Goal: Task Accomplishment & Management: Use online tool/utility

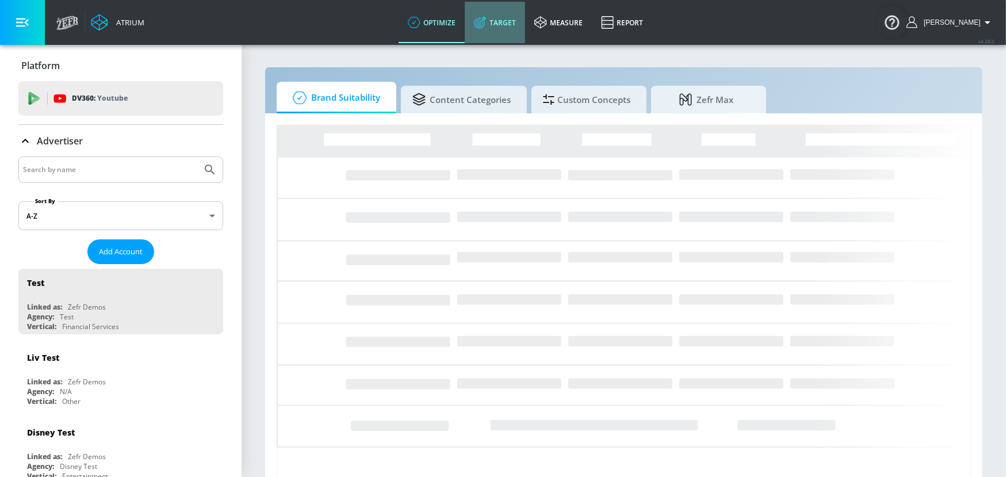
click at [525, 23] on link "Target" at bounding box center [495, 22] width 60 height 41
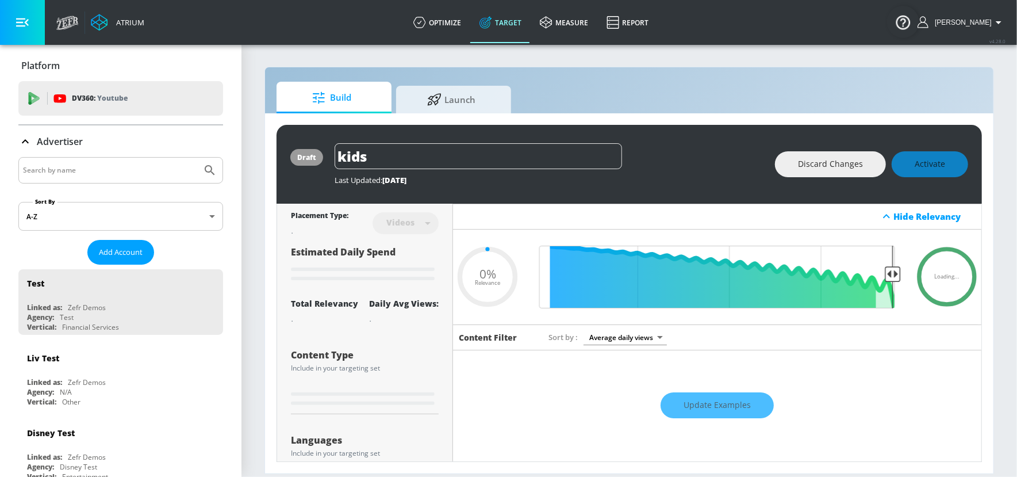
type input "0.05"
click at [141, 173] on input "Search by name" at bounding box center [110, 170] width 174 height 15
type input "a to z"
click at [197, 158] on button "Submit Search" at bounding box center [209, 170] width 25 height 25
type input "0.89"
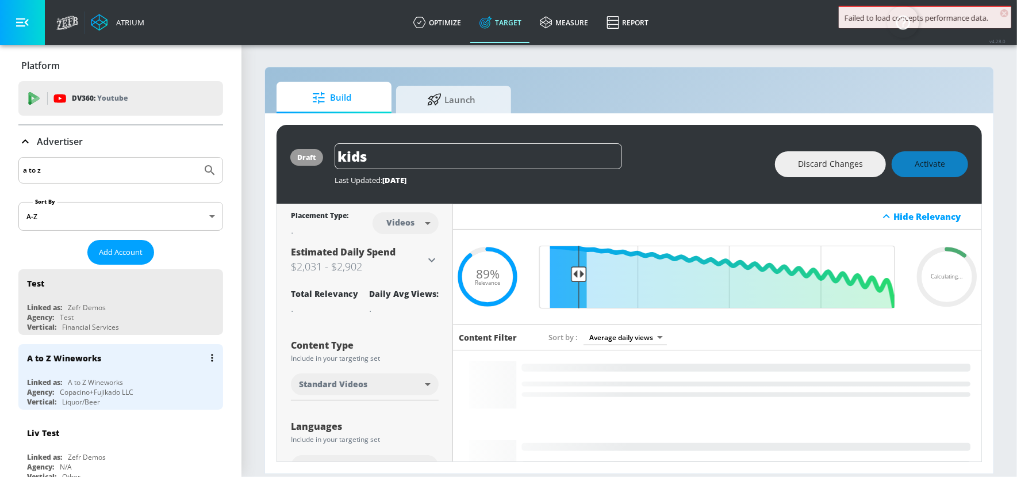
click at [108, 362] on div "A to Z Wineworks" at bounding box center [123, 358] width 193 height 28
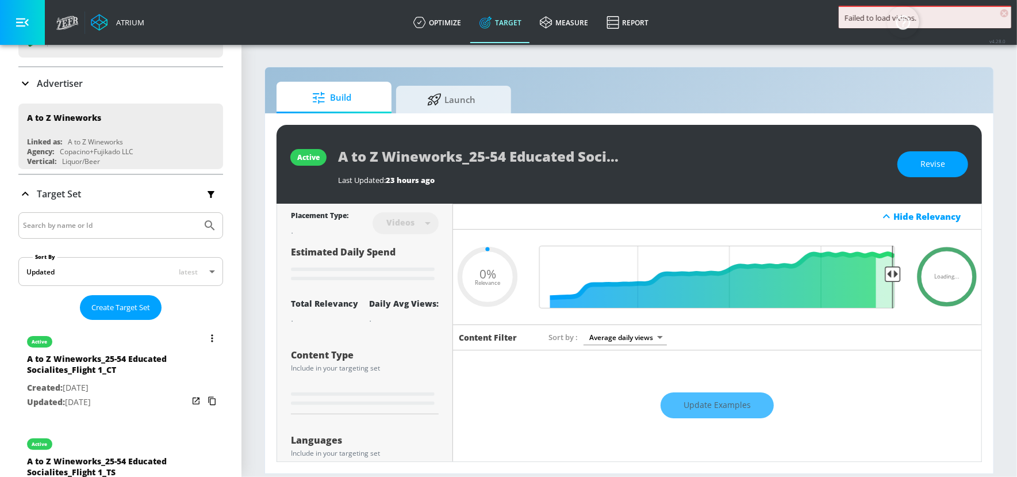
scroll to position [90, 0]
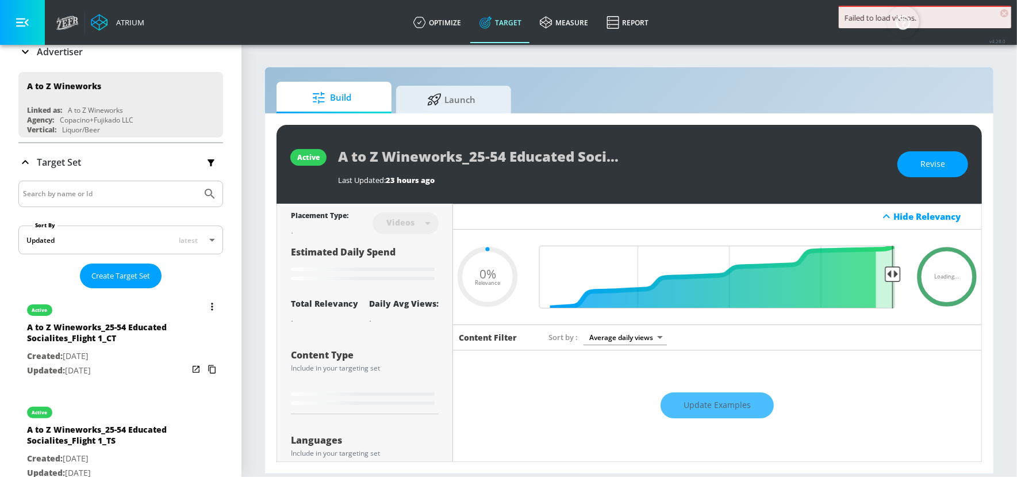
click at [120, 326] on div "A to Z Wineworks_25-54 Educated Socialites_Flight 1_CT" at bounding box center [107, 335] width 161 height 28
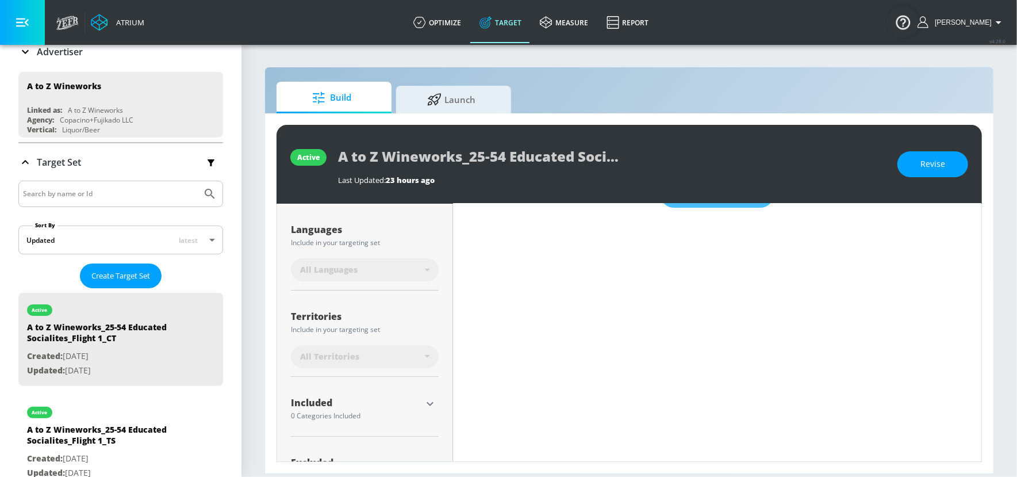
type input "0.5"
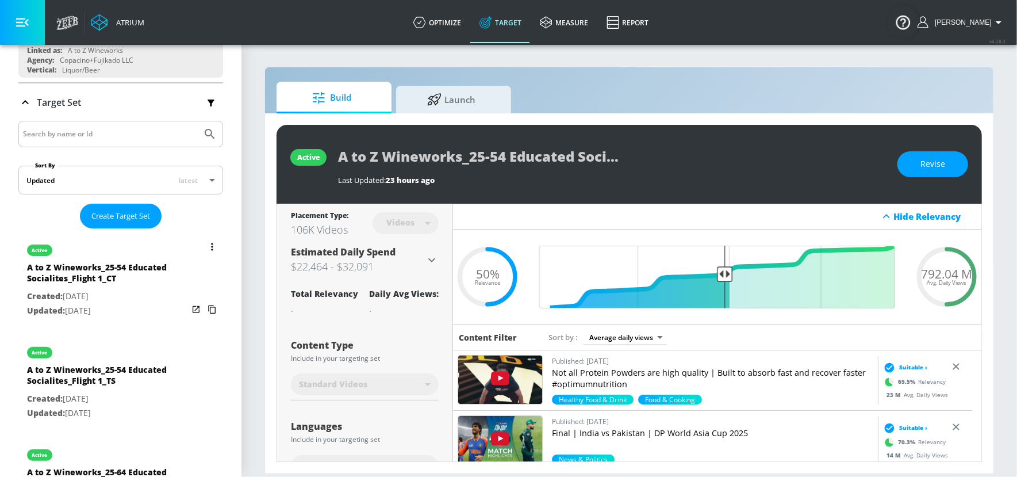
scroll to position [182, 0]
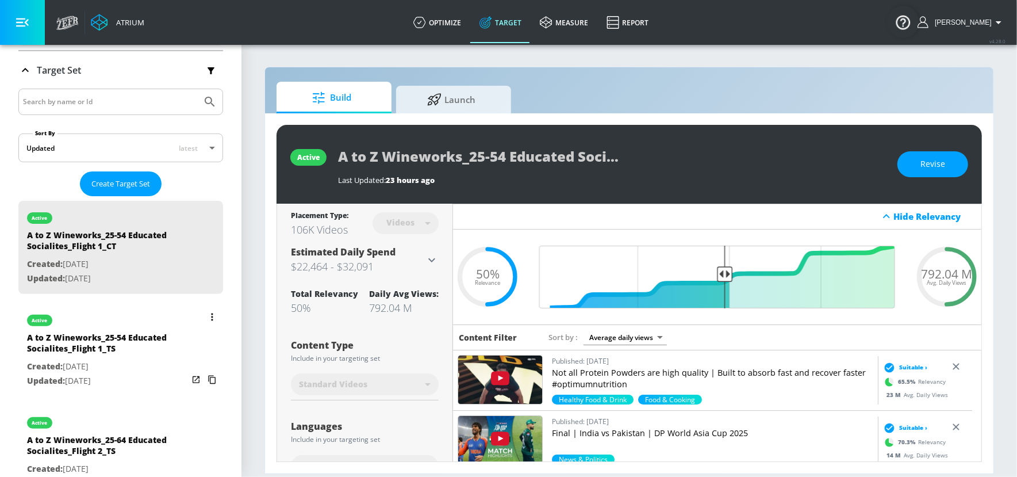
click at [118, 346] on div "A to Z Wineworks_25-54 Educated Socialites_Flight 1_TS" at bounding box center [107, 346] width 161 height 28
type input "A to Z Wineworks_25-54 Educated Socialites_Flight 1_TS"
type input "0.05"
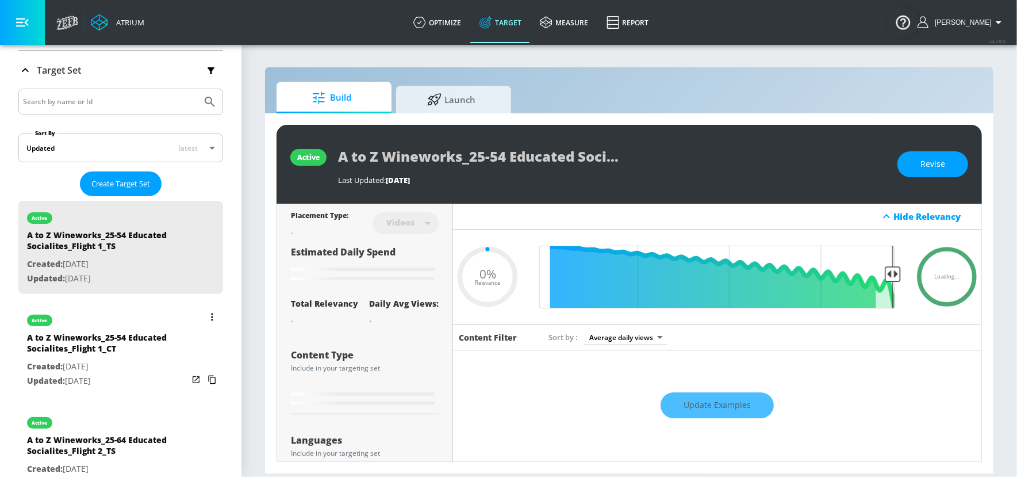
click at [115, 334] on div "A to Z Wineworks_25-54 Educated Socialites_Flight 1_CT" at bounding box center [107, 346] width 161 height 28
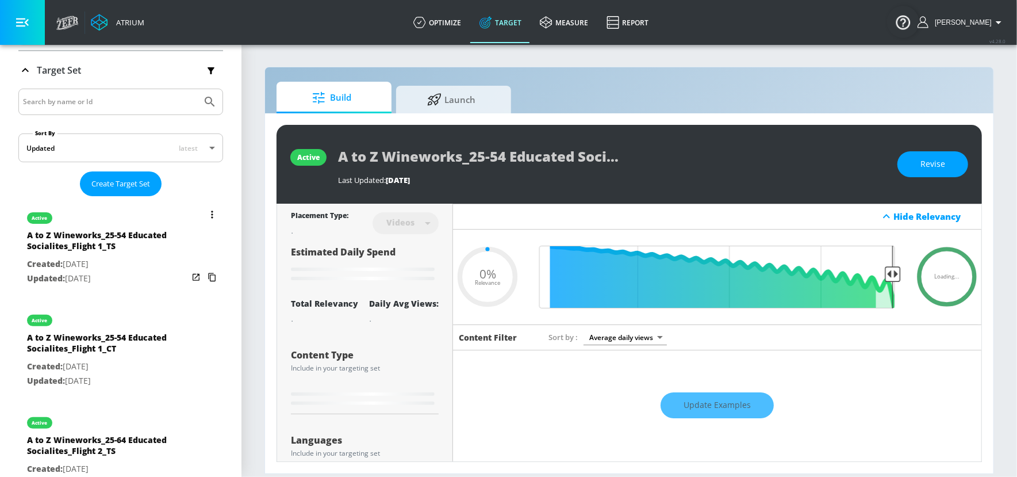
type input "A to Z Wineworks_25-54 Educated Socialites_Flight 1_CT"
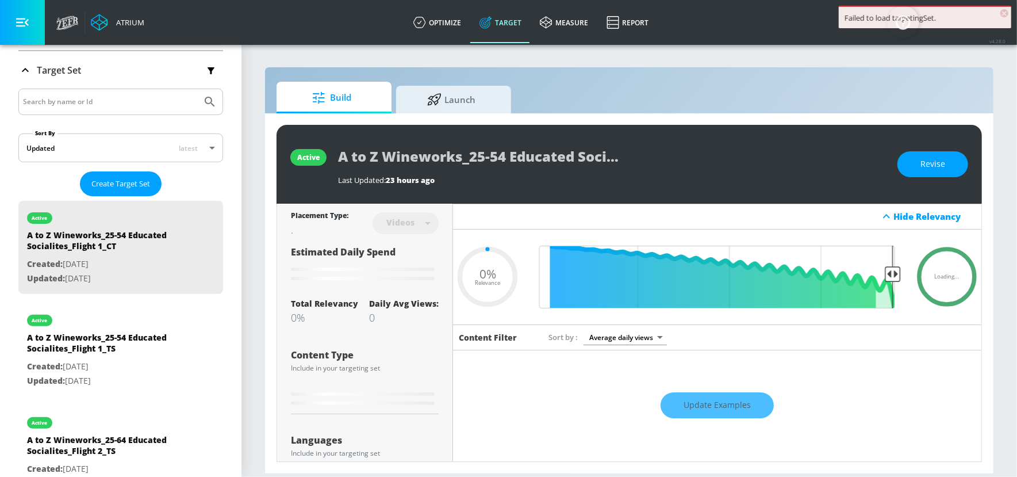
click at [420, 221] on div "Videos" at bounding box center [406, 223] width 66 height 30
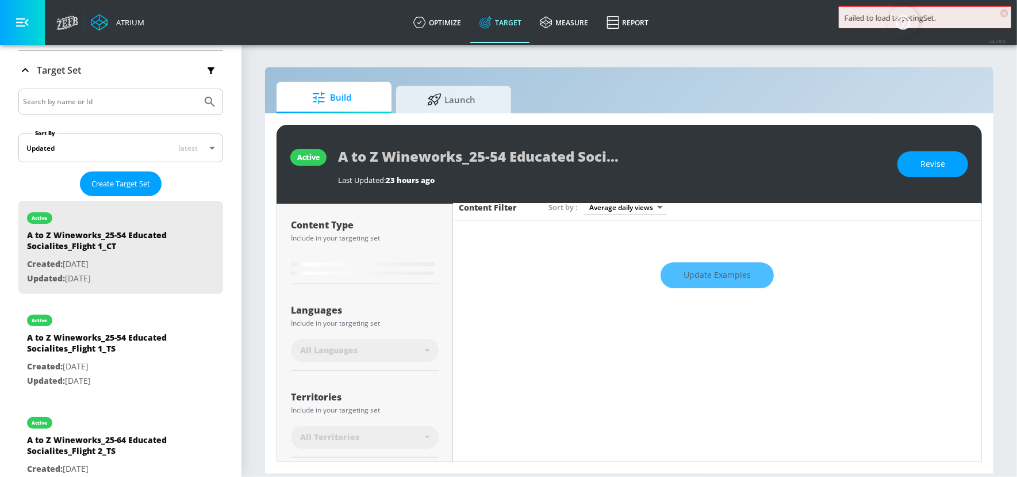
scroll to position [243, 0]
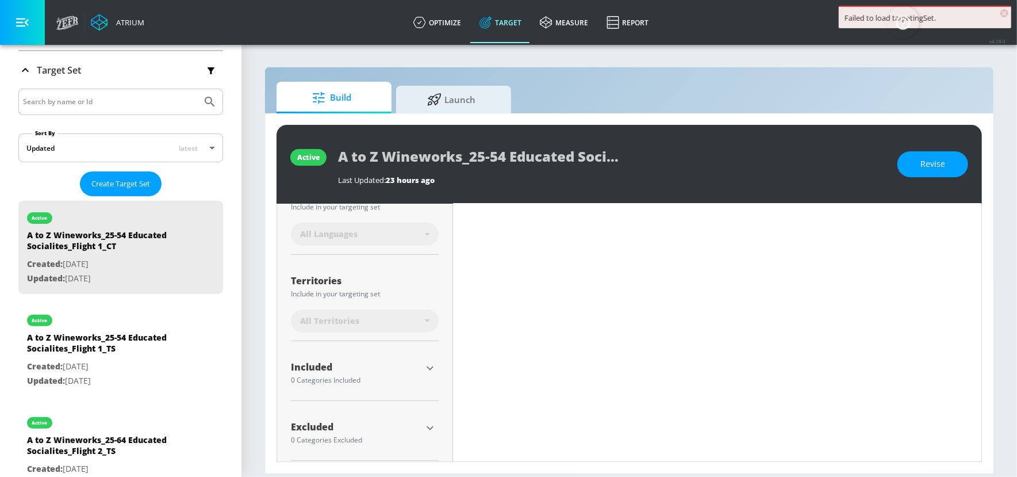
type input "0.5"
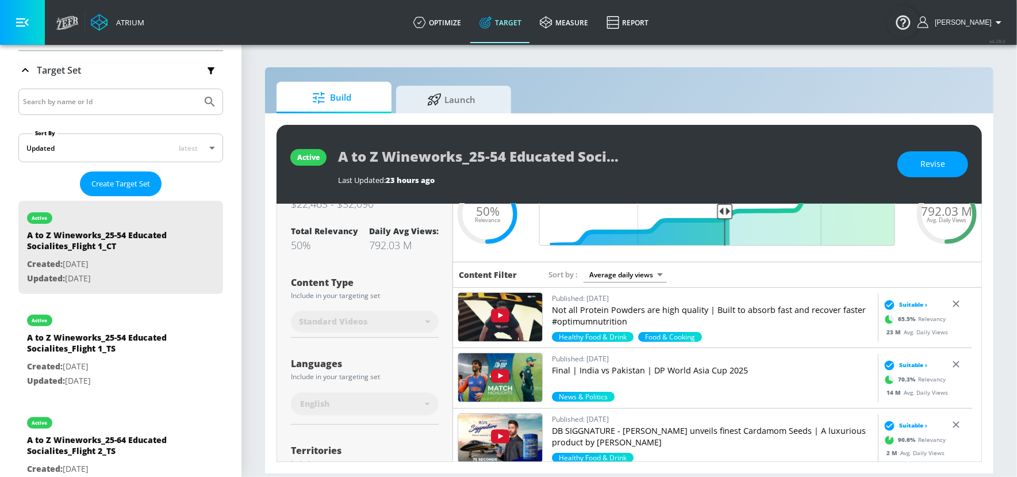
scroll to position [0, 0]
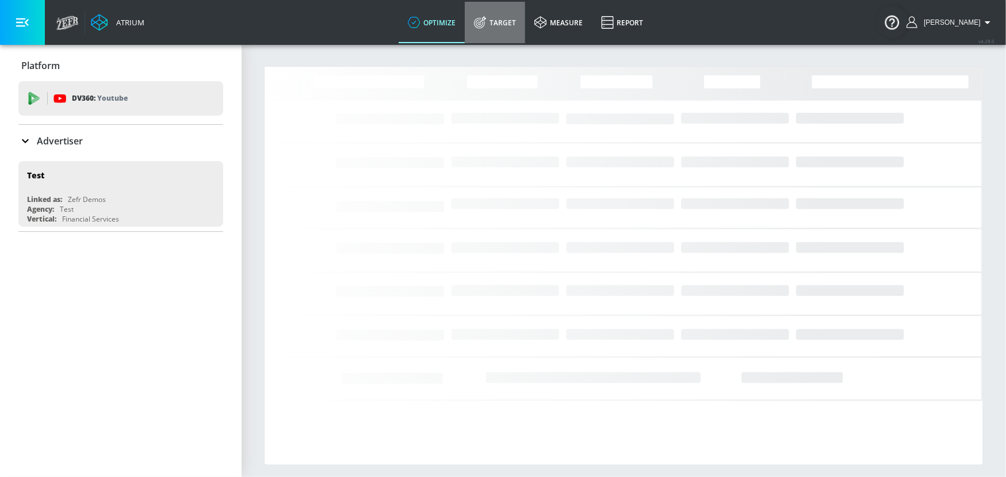
click at [519, 29] on link "Target" at bounding box center [495, 22] width 60 height 41
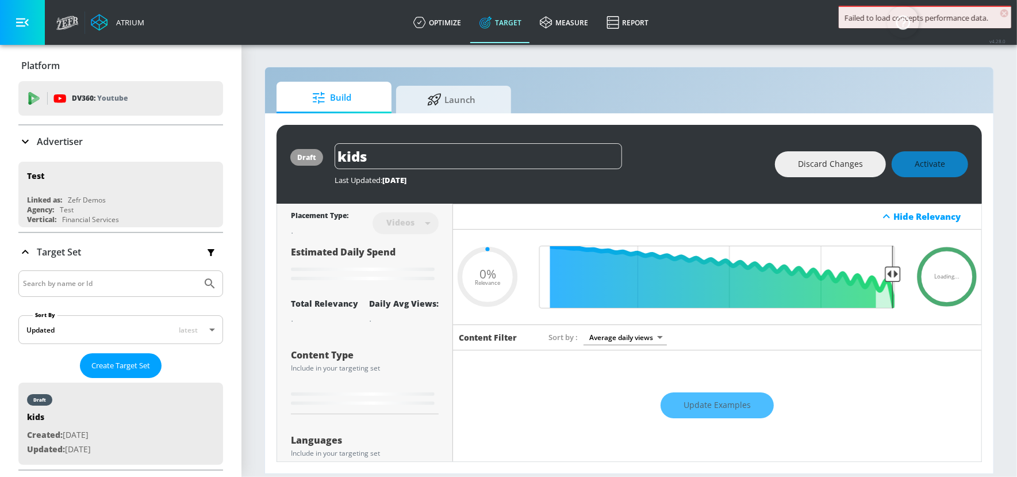
click at [519, 29] on link "Target" at bounding box center [500, 22] width 60 height 41
type input "0.89"
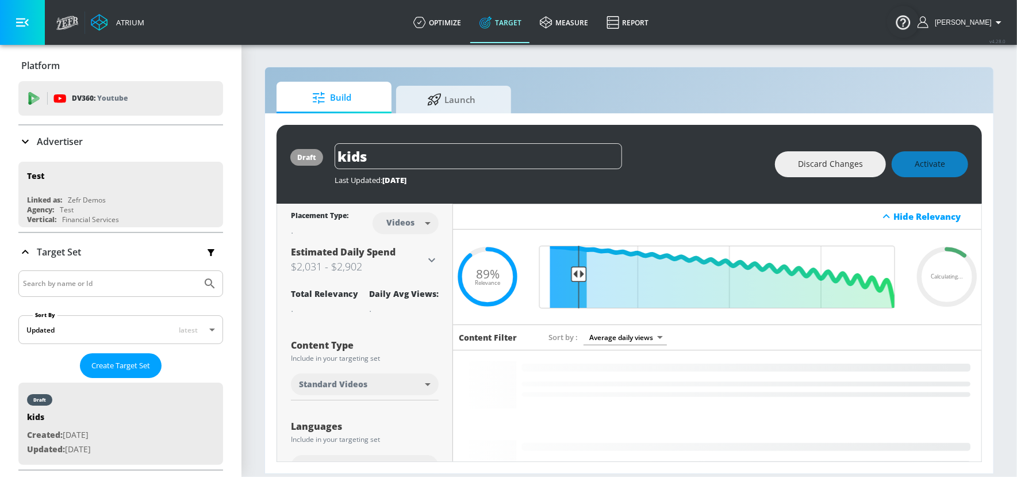
click at [78, 141] on p "Advertiser" at bounding box center [60, 141] width 46 height 13
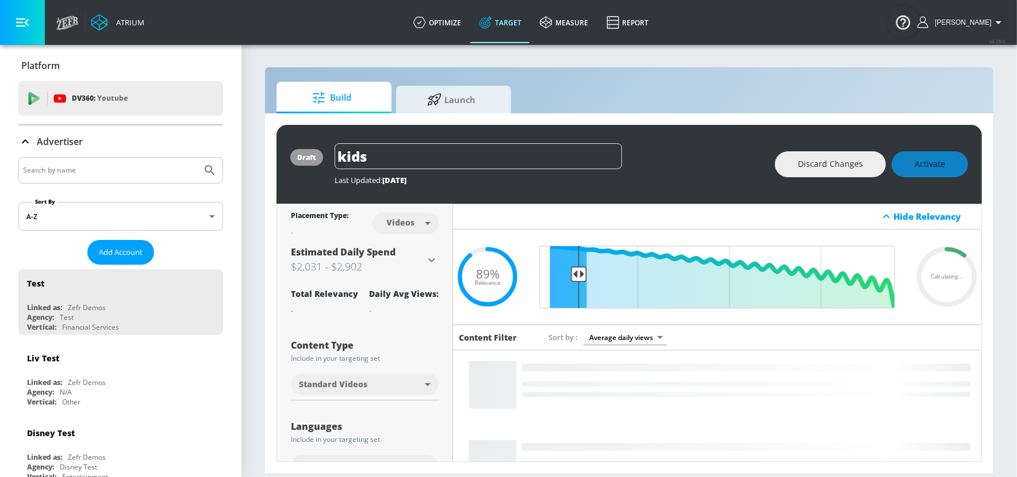
click at [112, 166] on input "Search by name" at bounding box center [110, 170] width 174 height 15
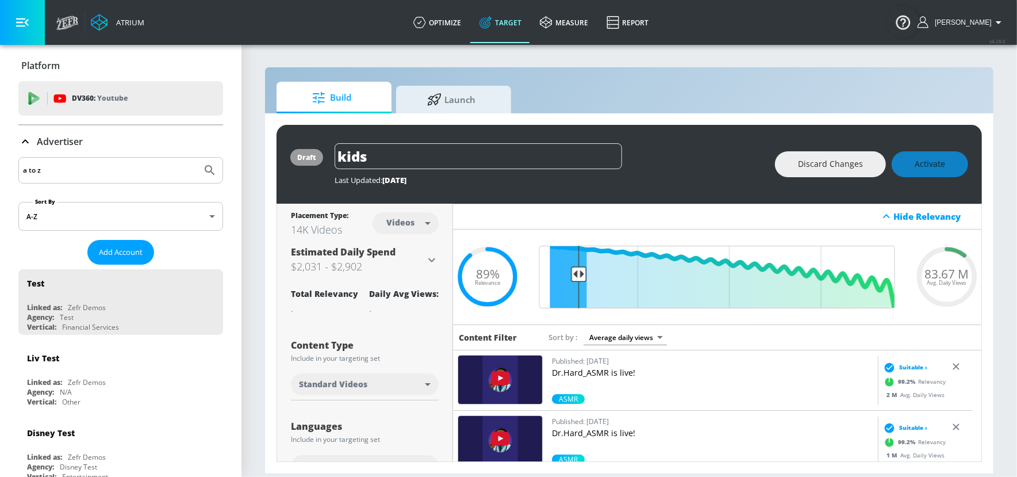
type input "a to z"
click at [197, 158] on button "Submit Search" at bounding box center [209, 170] width 25 height 25
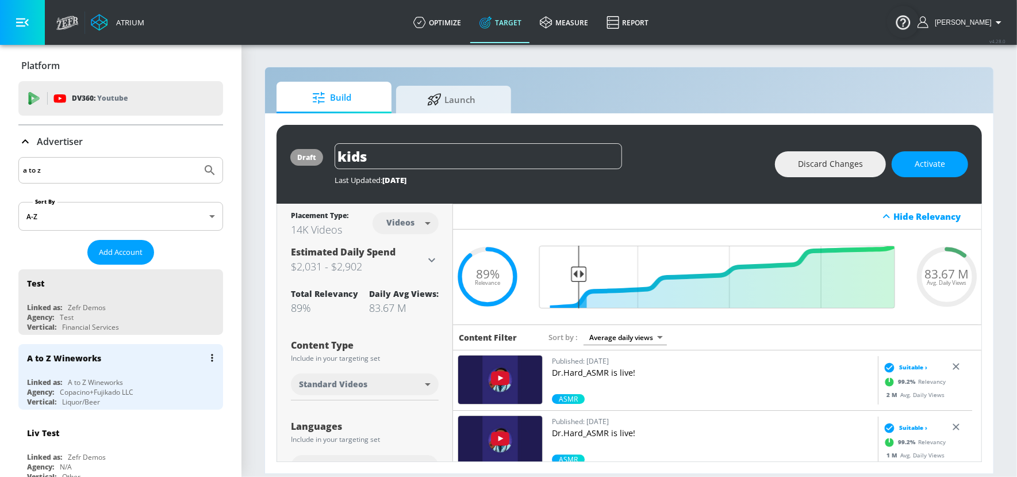
click at [120, 371] on div "A to Z Wineworks" at bounding box center [123, 358] width 193 height 28
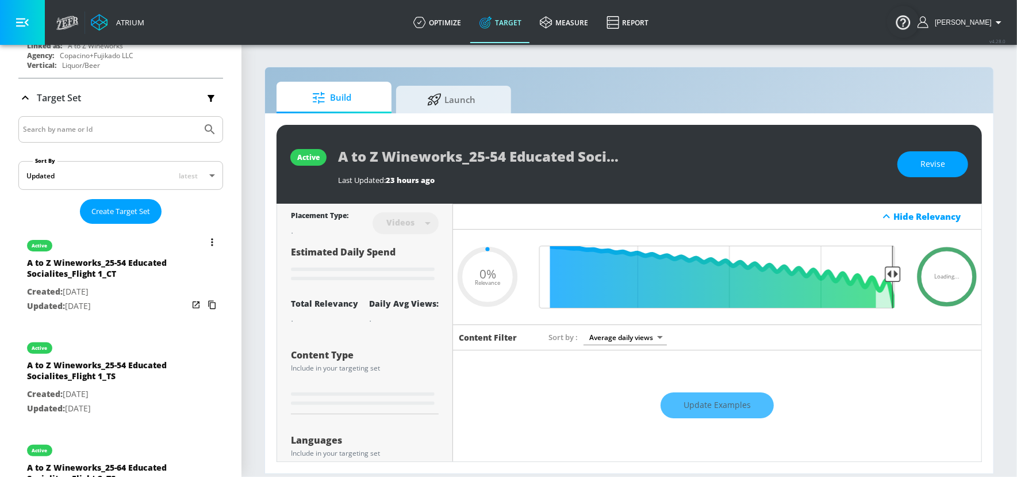
scroll to position [159, 0]
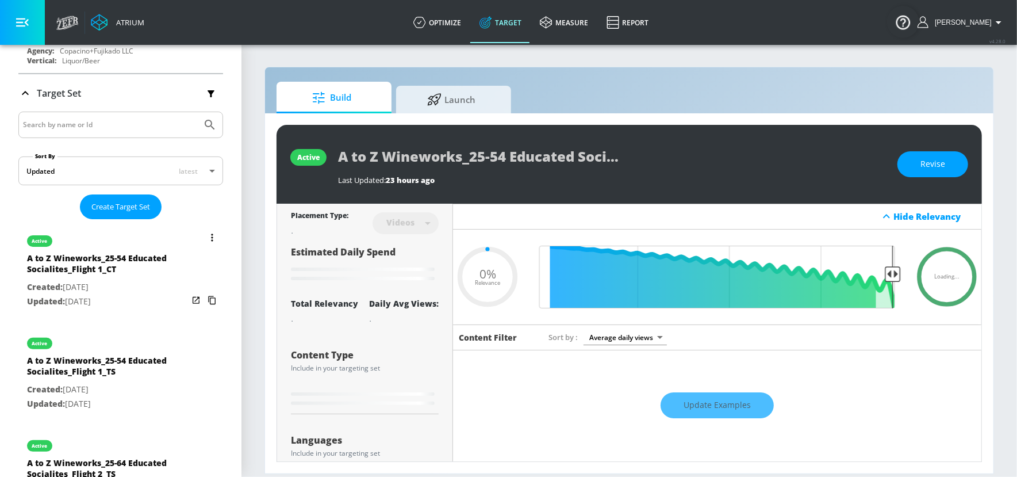
click at [120, 279] on div "A to Z Wineworks_25-54 Educated Socialites_Flight 1_CT" at bounding box center [107, 266] width 161 height 28
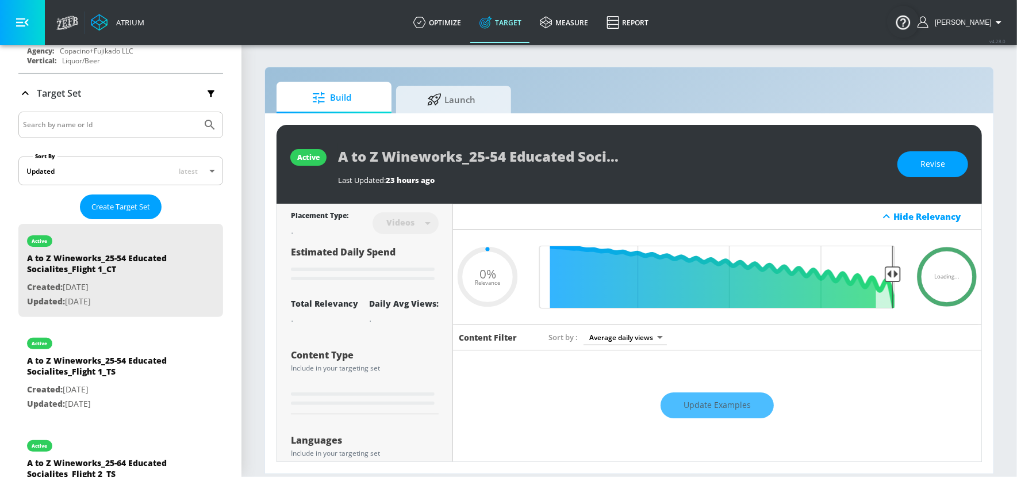
type input "0.5"
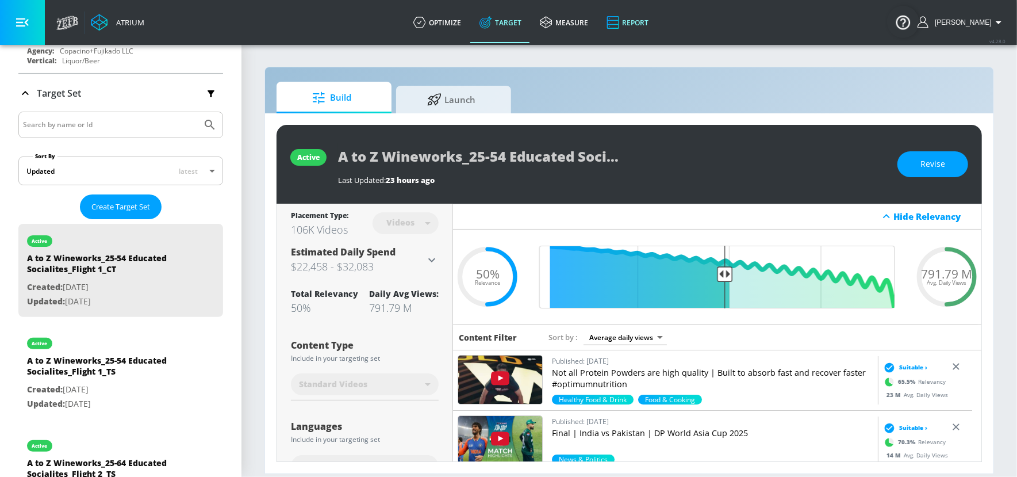
scroll to position [159, 0]
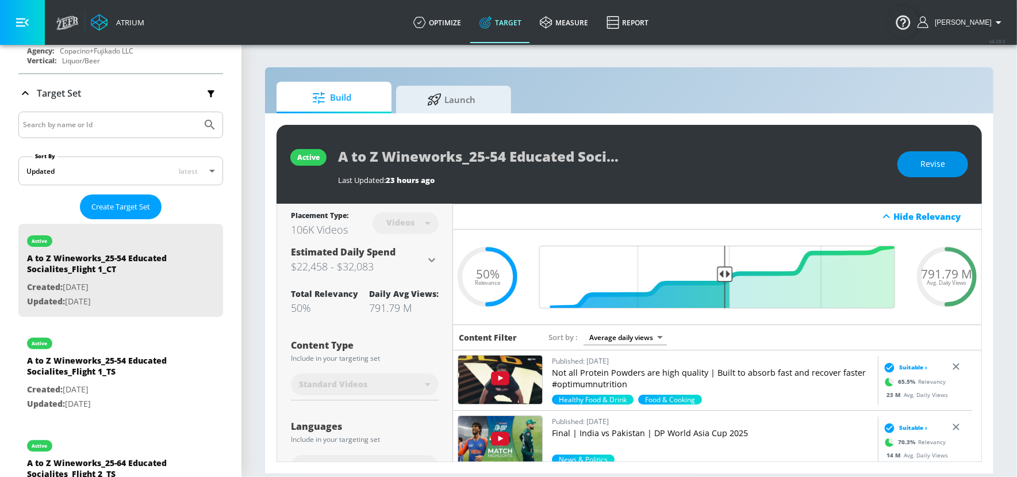
click at [933, 163] on span "Revise" at bounding box center [933, 164] width 25 height 14
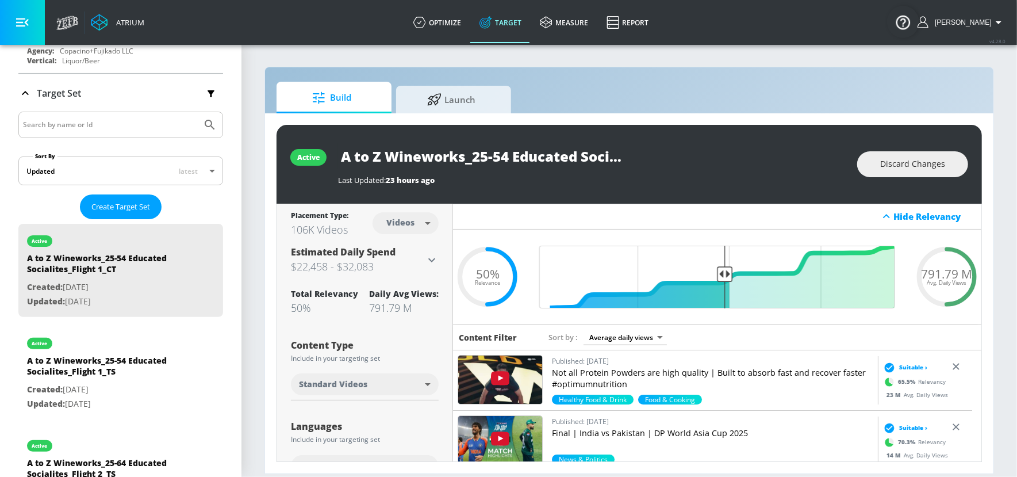
click at [411, 229] on body "Atrium optimize Target measure Report optimize Target measure Report v 4.28.0 S…" at bounding box center [508, 238] width 1017 height 477
click at [406, 254] on div "Channels" at bounding box center [402, 248] width 41 height 12
type input "channels"
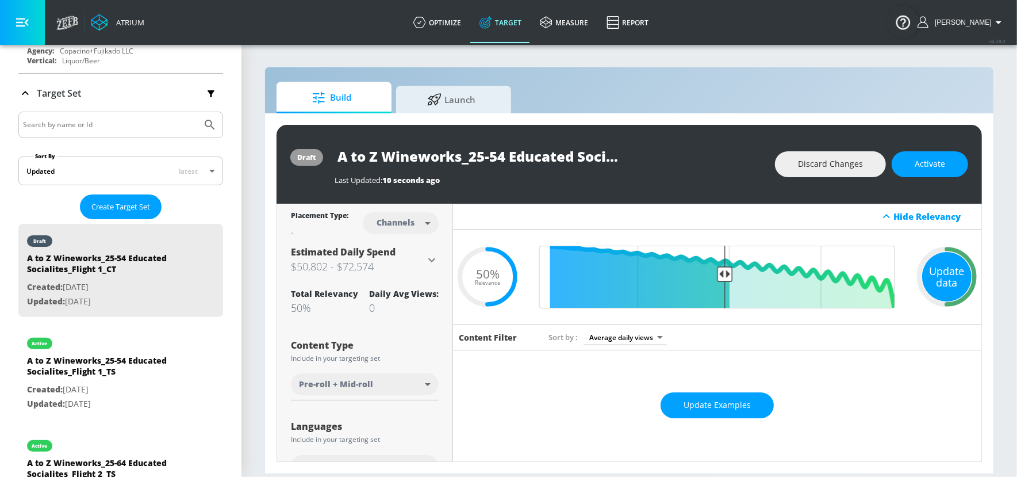
click at [926, 265] on div "Update data" at bounding box center [946, 276] width 49 height 49
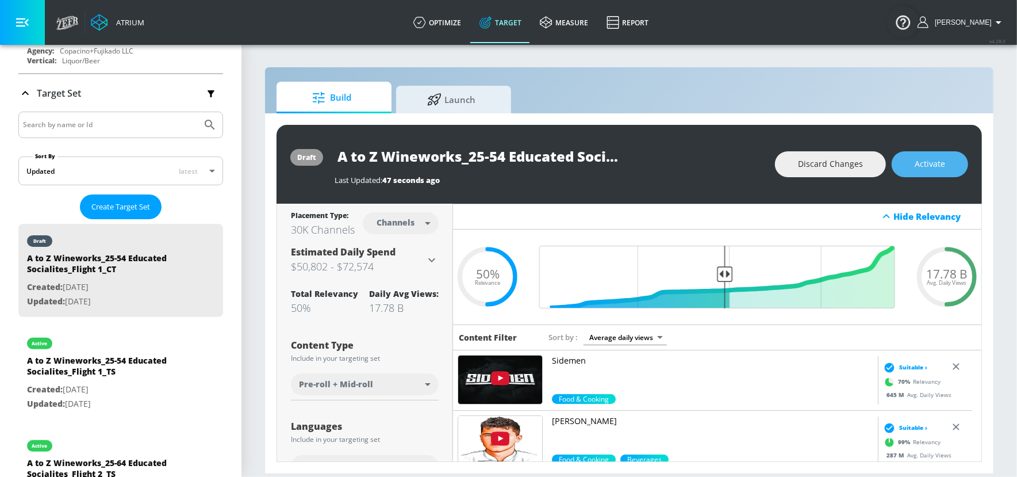
click at [926, 163] on span "Activate" at bounding box center [930, 164] width 30 height 14
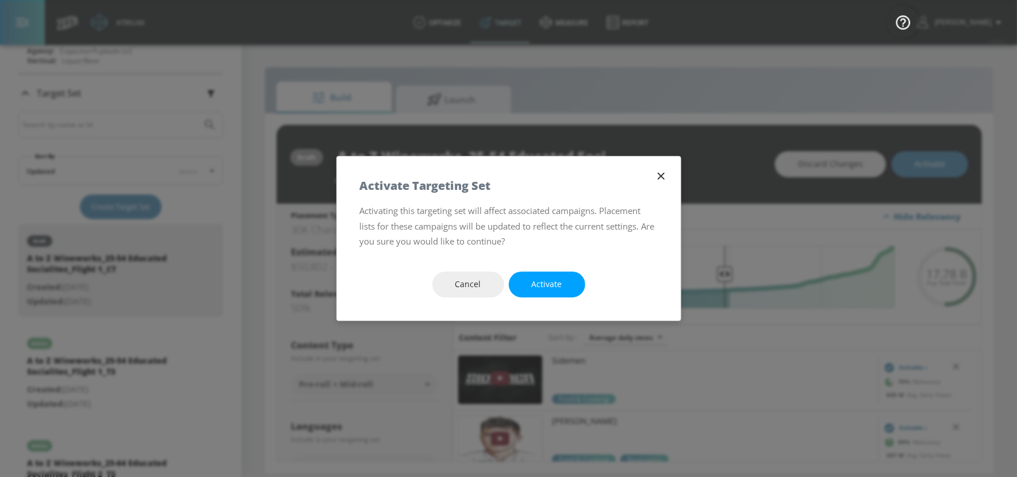
click at [560, 277] on button "Activate" at bounding box center [547, 284] width 76 height 26
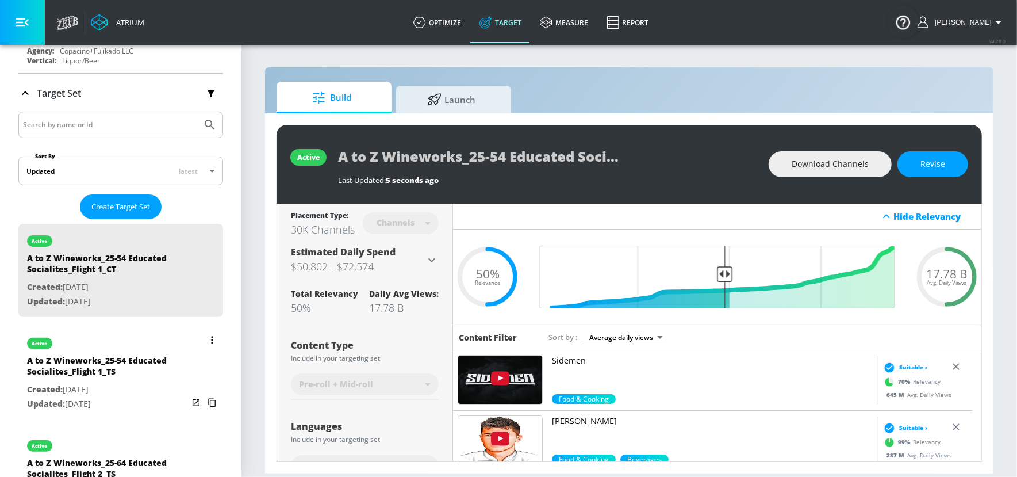
click at [108, 343] on div "active" at bounding box center [107, 340] width 161 height 29
type input "A to Z Wineworks_25-54 Educated Socialites_Flight 1_TS"
type input "videos"
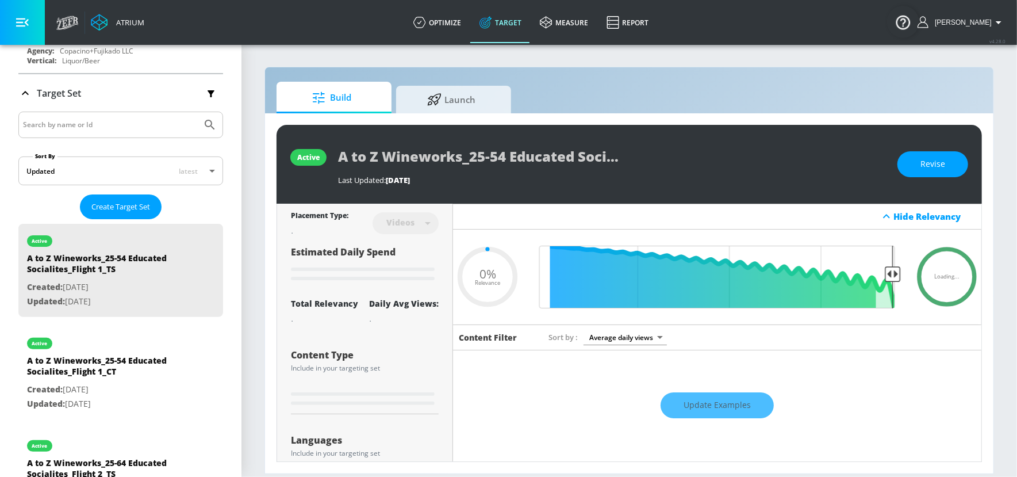
type input "0.5"
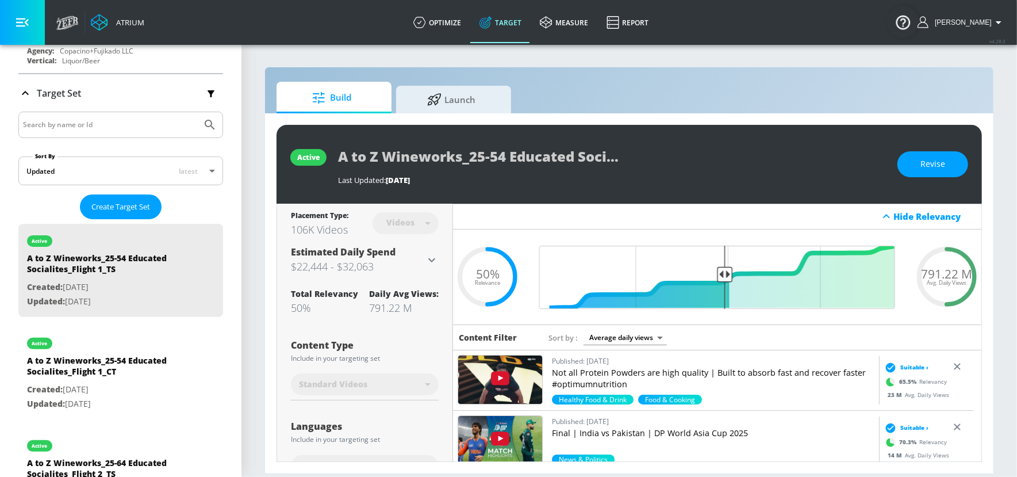
scroll to position [159, 0]
click at [107, 359] on div "A to Z Wineworks_25-54 Educated Socialites_Flight 1_CT" at bounding box center [107, 369] width 161 height 28
type input "A to Z Wineworks_25-54 Educated Socialites_Flight 1_CT"
type input "channels"
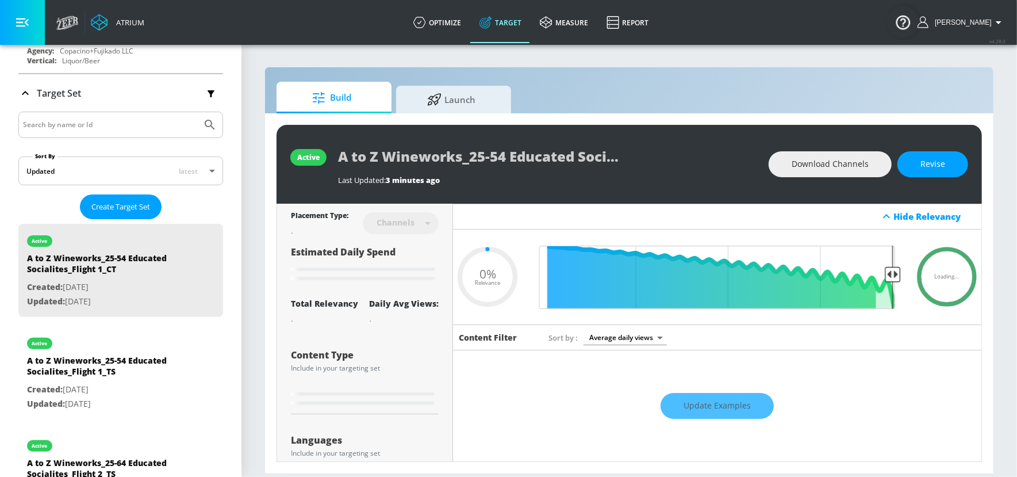
type input "0.5"
